Goal: Task Accomplishment & Management: Manage account settings

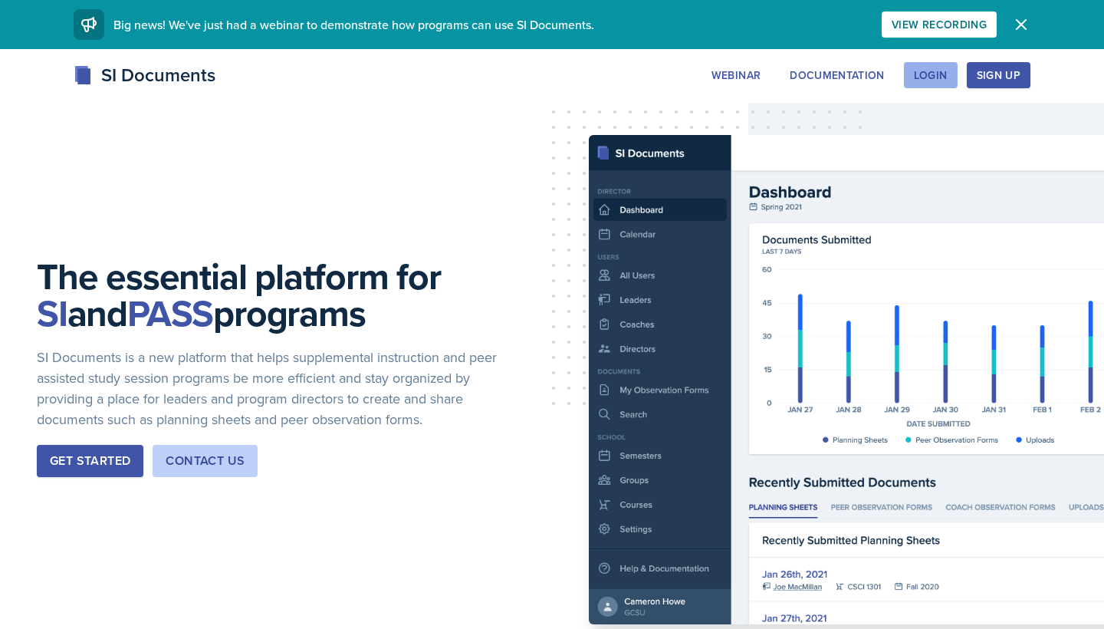
click at [920, 78] on div "Login" at bounding box center [931, 75] width 34 height 12
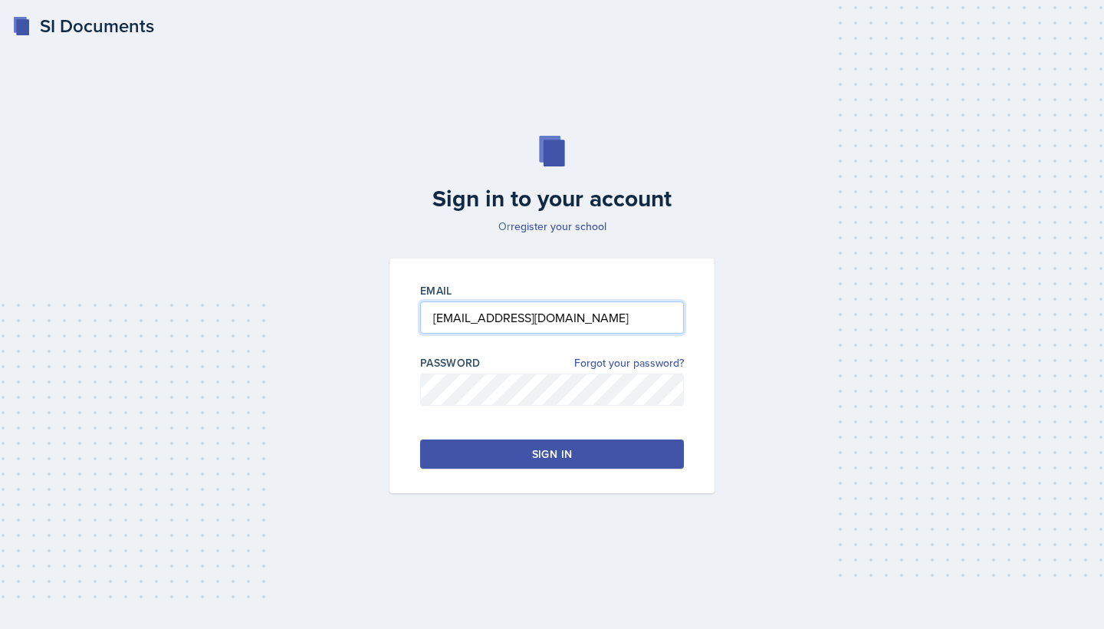
type input "[EMAIL_ADDRESS][DOMAIN_NAME]"
click at [504, 448] on button "Sign in" at bounding box center [552, 453] width 264 height 29
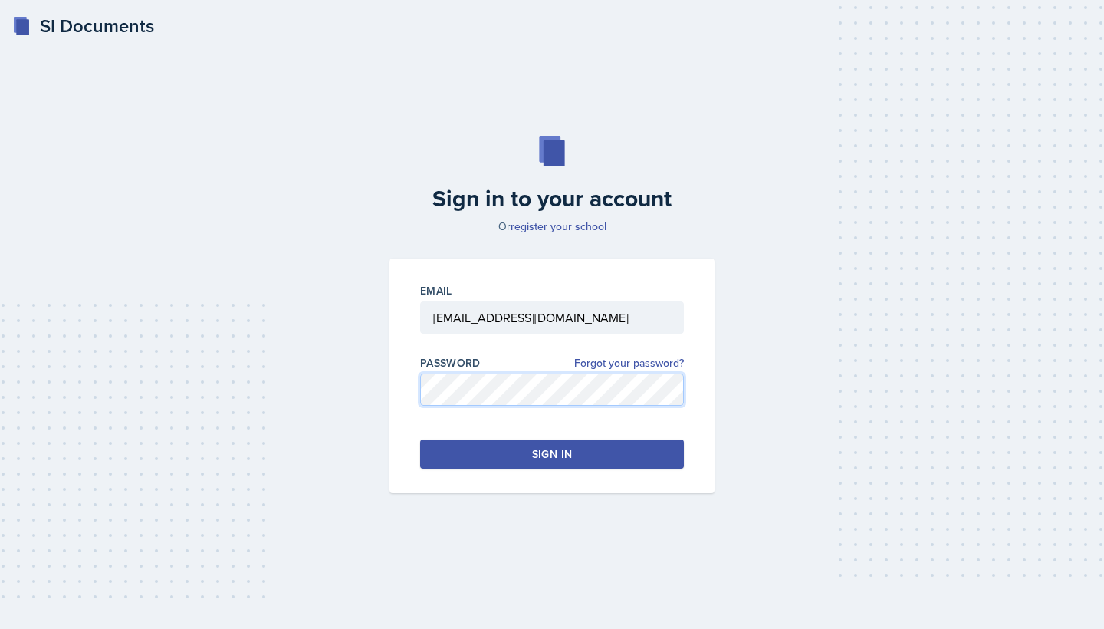
click at [386, 390] on div "Email [EMAIL_ADDRESS][DOMAIN_NAME] Password Forgot your password? Sign in" at bounding box center [552, 375] width 344 height 235
click at [574, 457] on button "Sign in" at bounding box center [552, 453] width 264 height 29
